Goal: Task Accomplishment & Management: Use online tool/utility

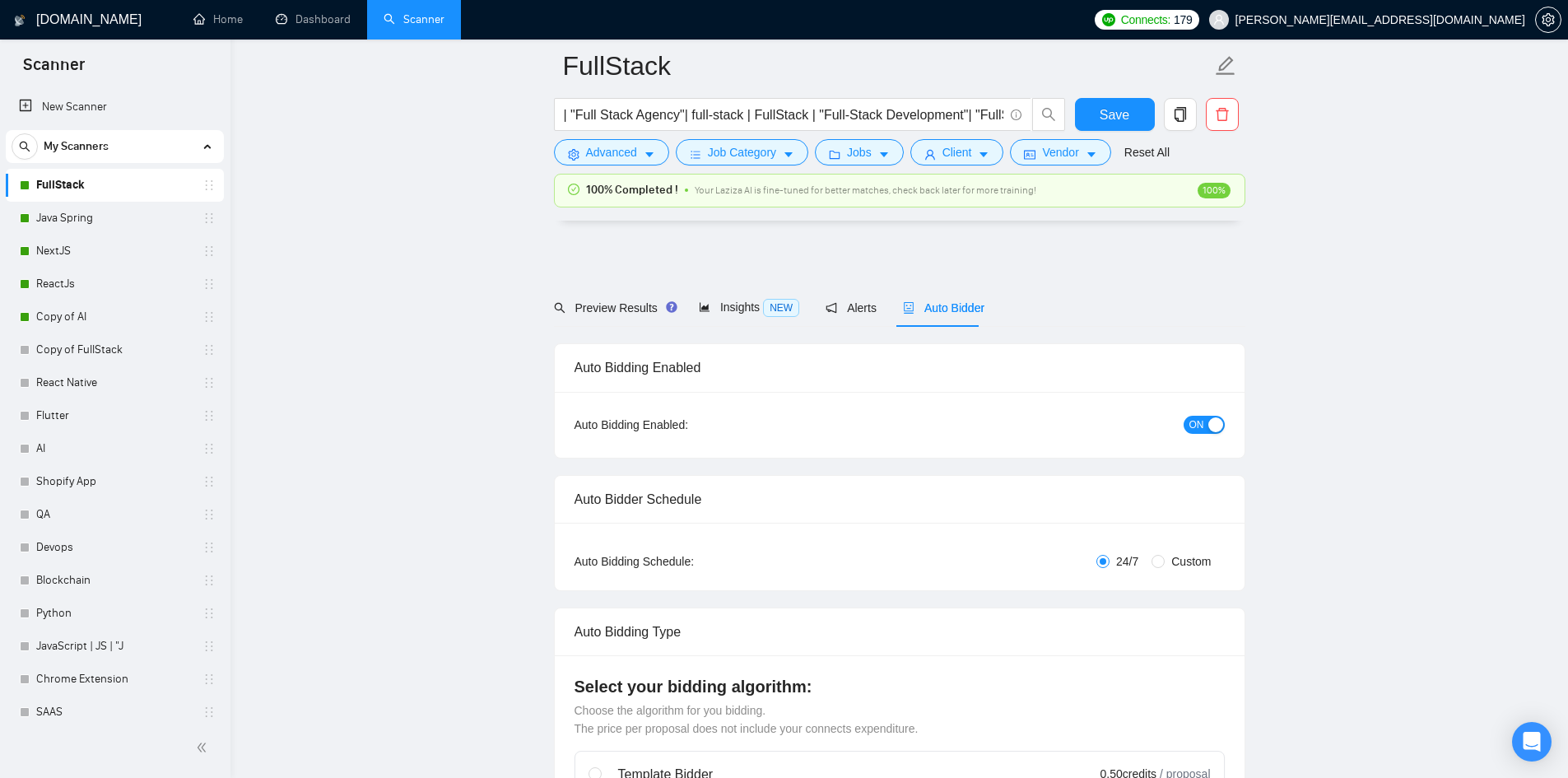
scroll to position [3293, 0]
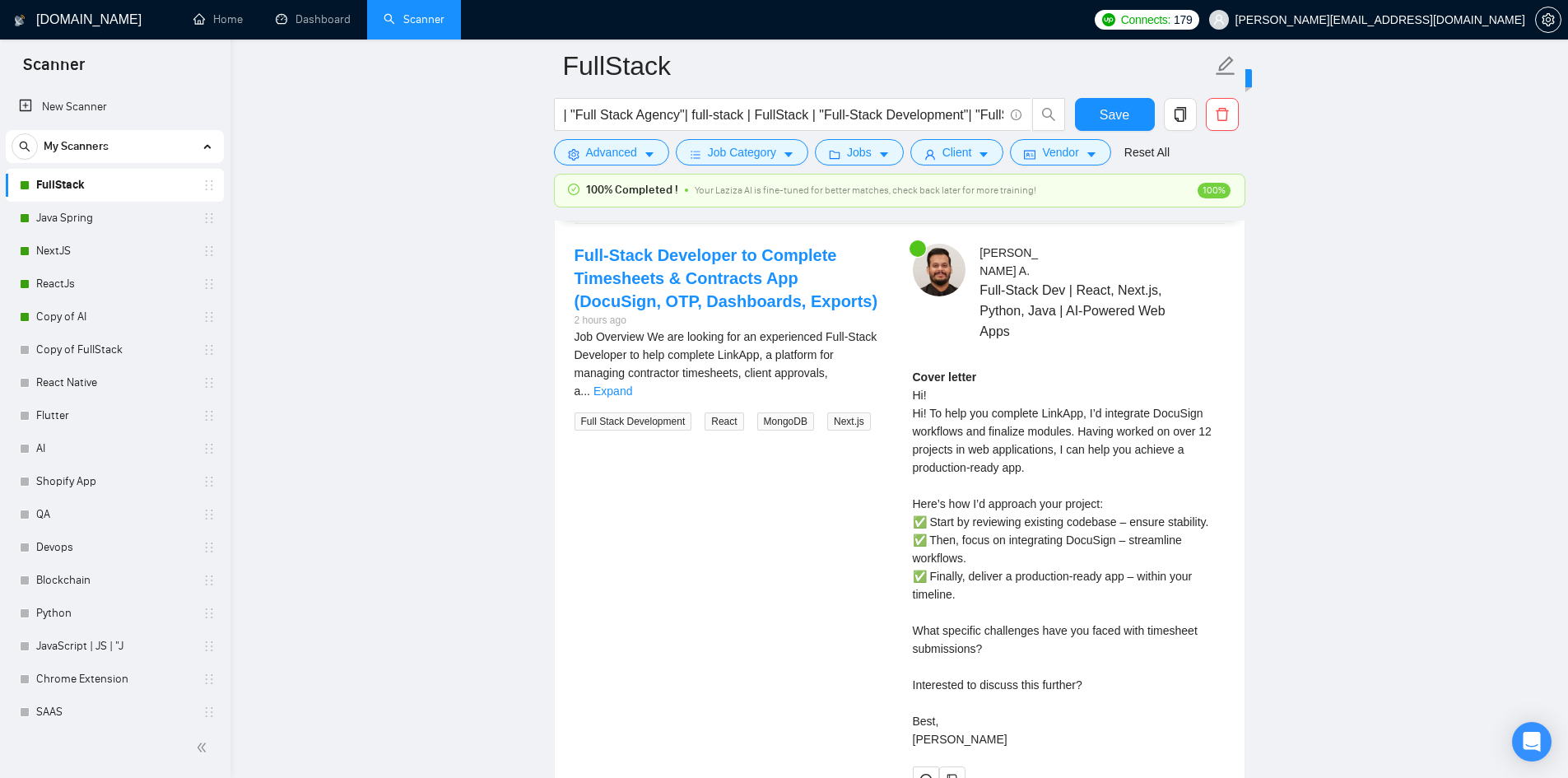
drag, startPoint x: 195, startPoint y: 393, endPoint x: 678, endPoint y: 777, distance: 617.0
click at [193, 392] on link "React Native" at bounding box center [114, 383] width 156 height 33
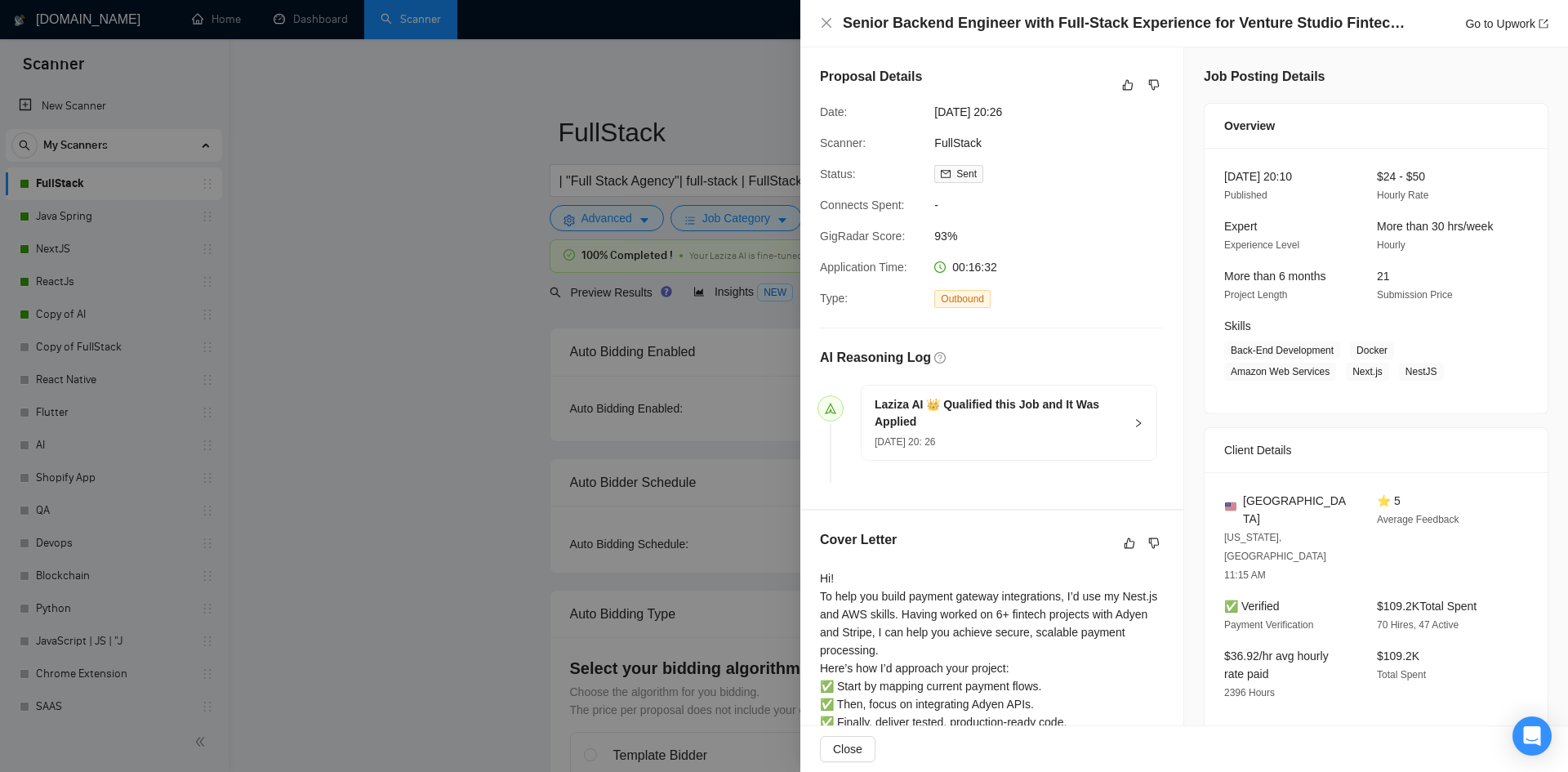
click at [454, 246] on div at bounding box center [784, 386] width 1568 height 772
